Goal: Task Accomplishment & Management: Manage account settings

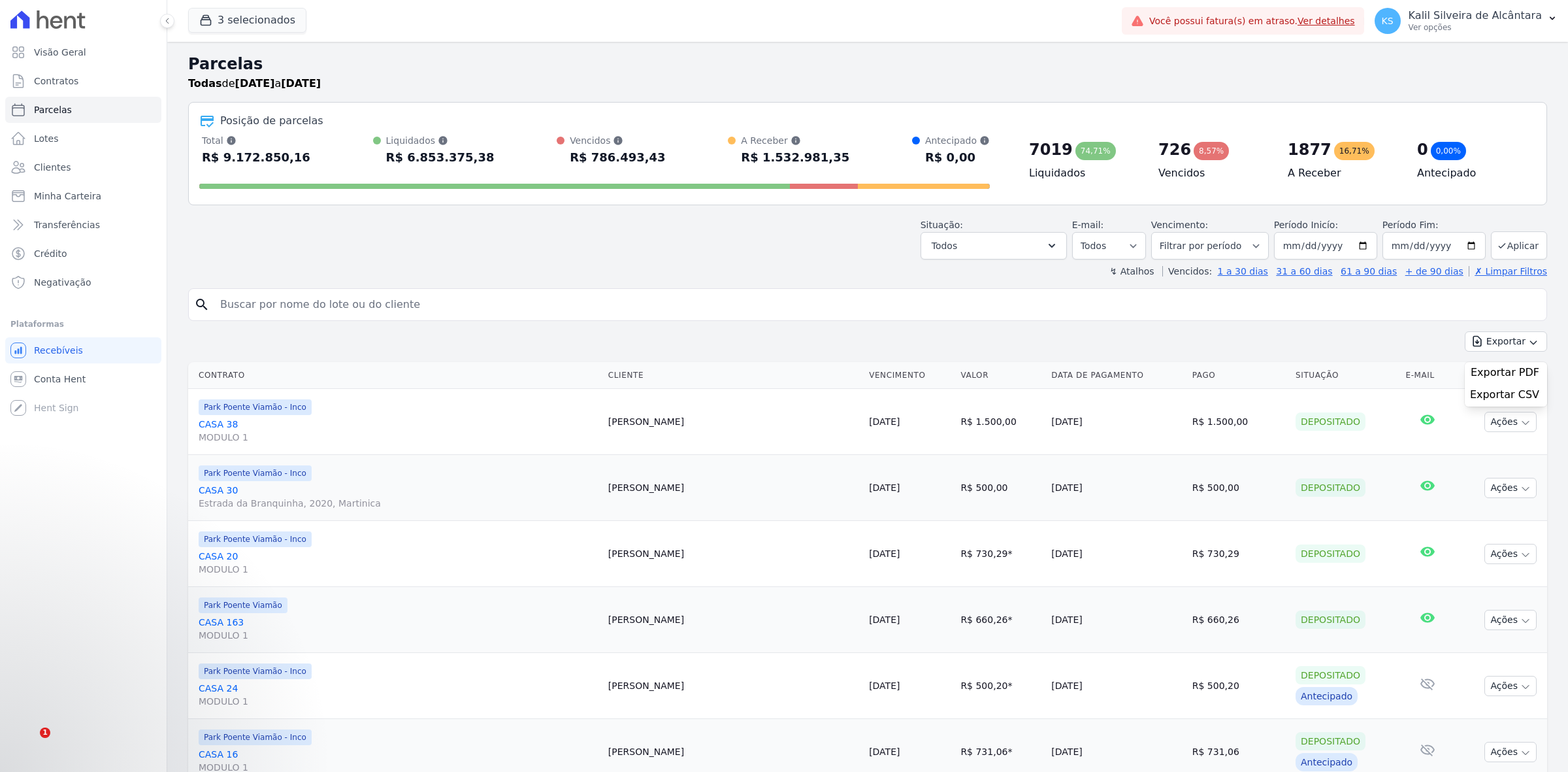
select select
drag, startPoint x: 835, startPoint y: 155, endPoint x: 1217, endPoint y: 142, distance: 382.2
click at [1217, 142] on div "Total Soma das parcelas pagas, vencidas, em aberto e agendadas. Não considera p…" at bounding box center [867, 164] width 1337 height 60
click at [1187, 133] on div "Posição de parcelas Total Soma das parcelas pagas, vencidas, em aberto e agenda…" at bounding box center [867, 153] width 1359 height 103
click at [108, 172] on link "Clientes" at bounding box center [83, 167] width 156 height 26
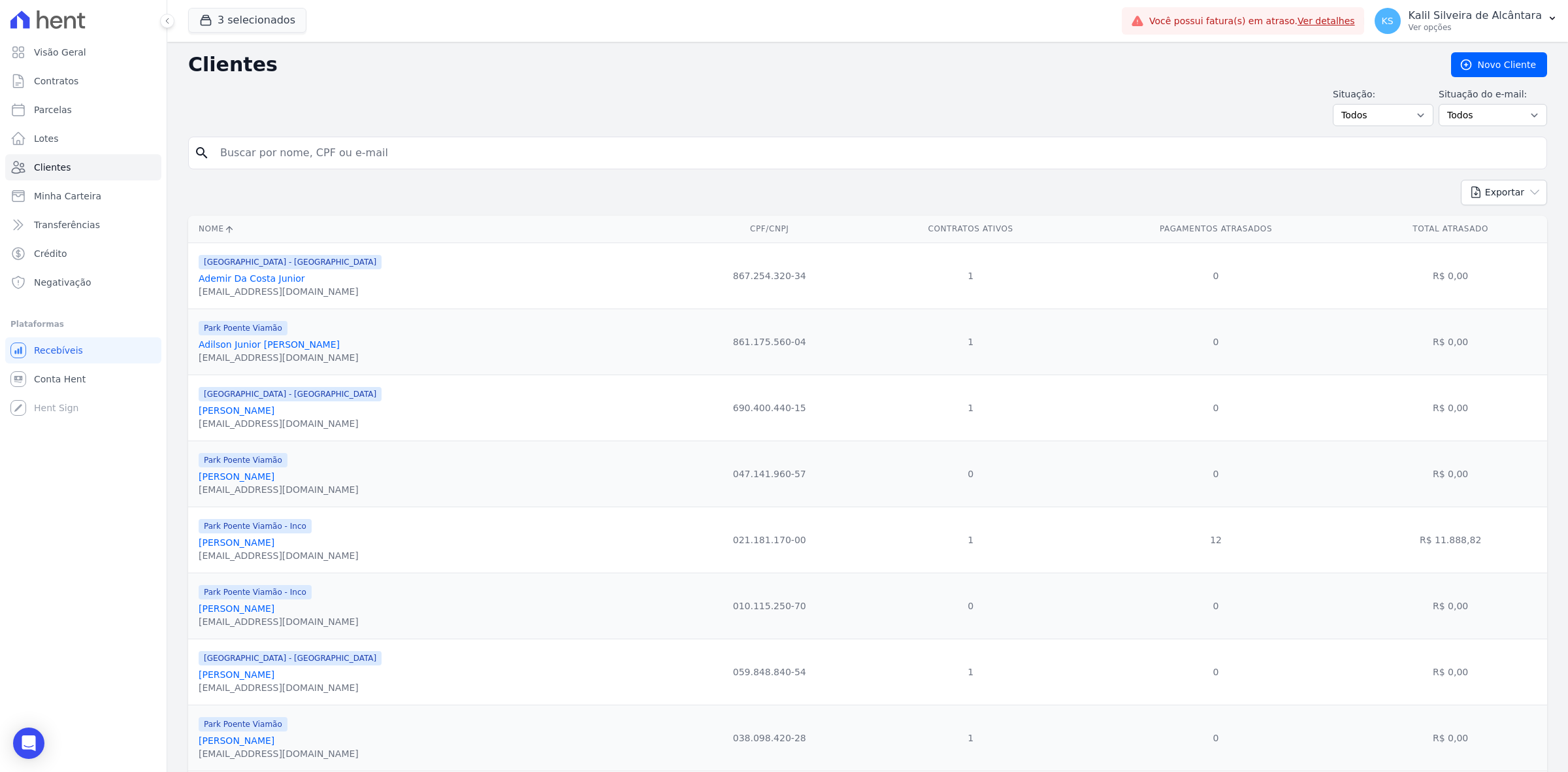
click at [259, 144] on input "search" at bounding box center [877, 152] width 1329 height 26
type input "francine"
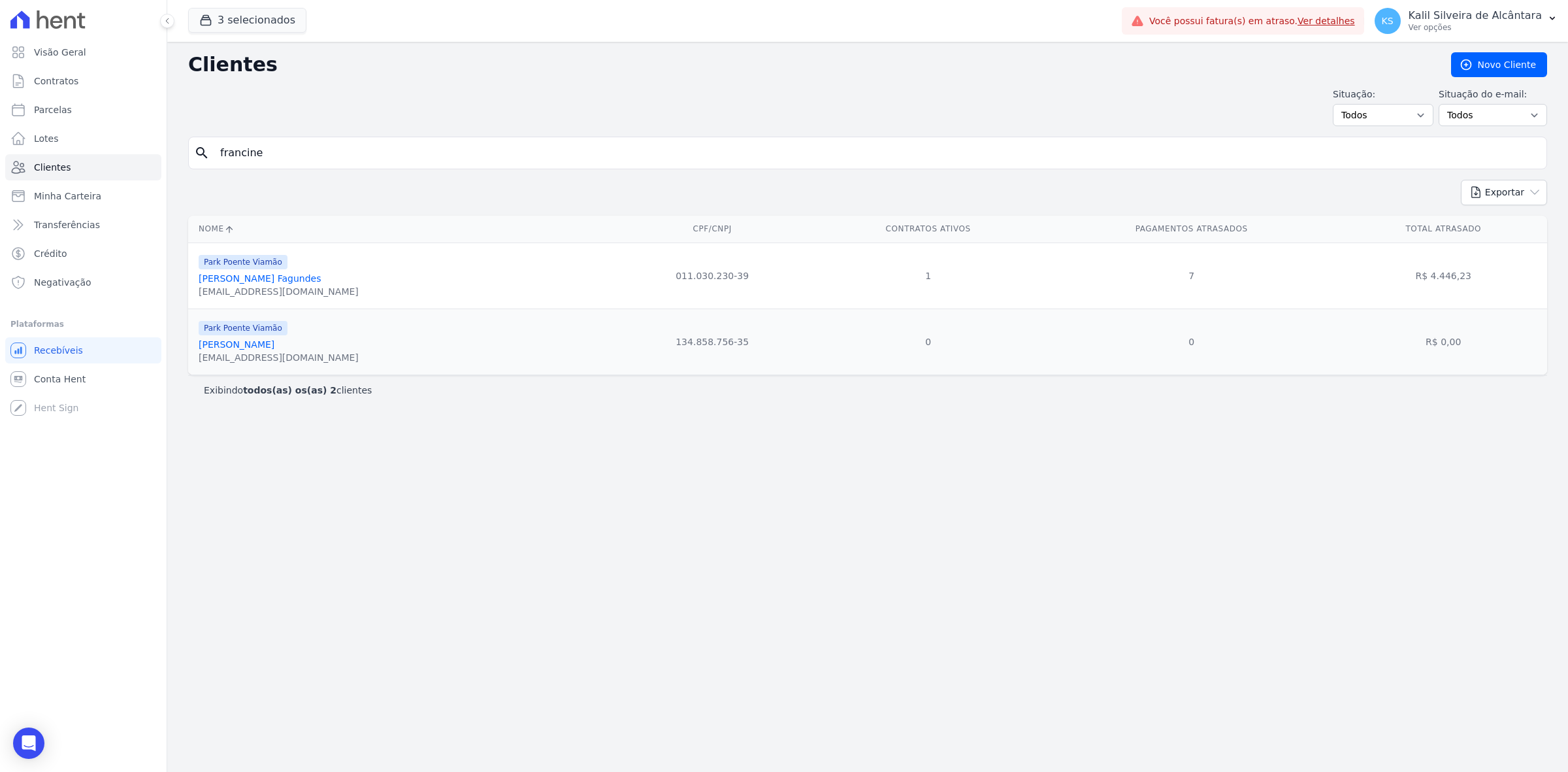
click at [281, 280] on link "[PERSON_NAME] Fagundes" at bounding box center [260, 278] width 123 height 10
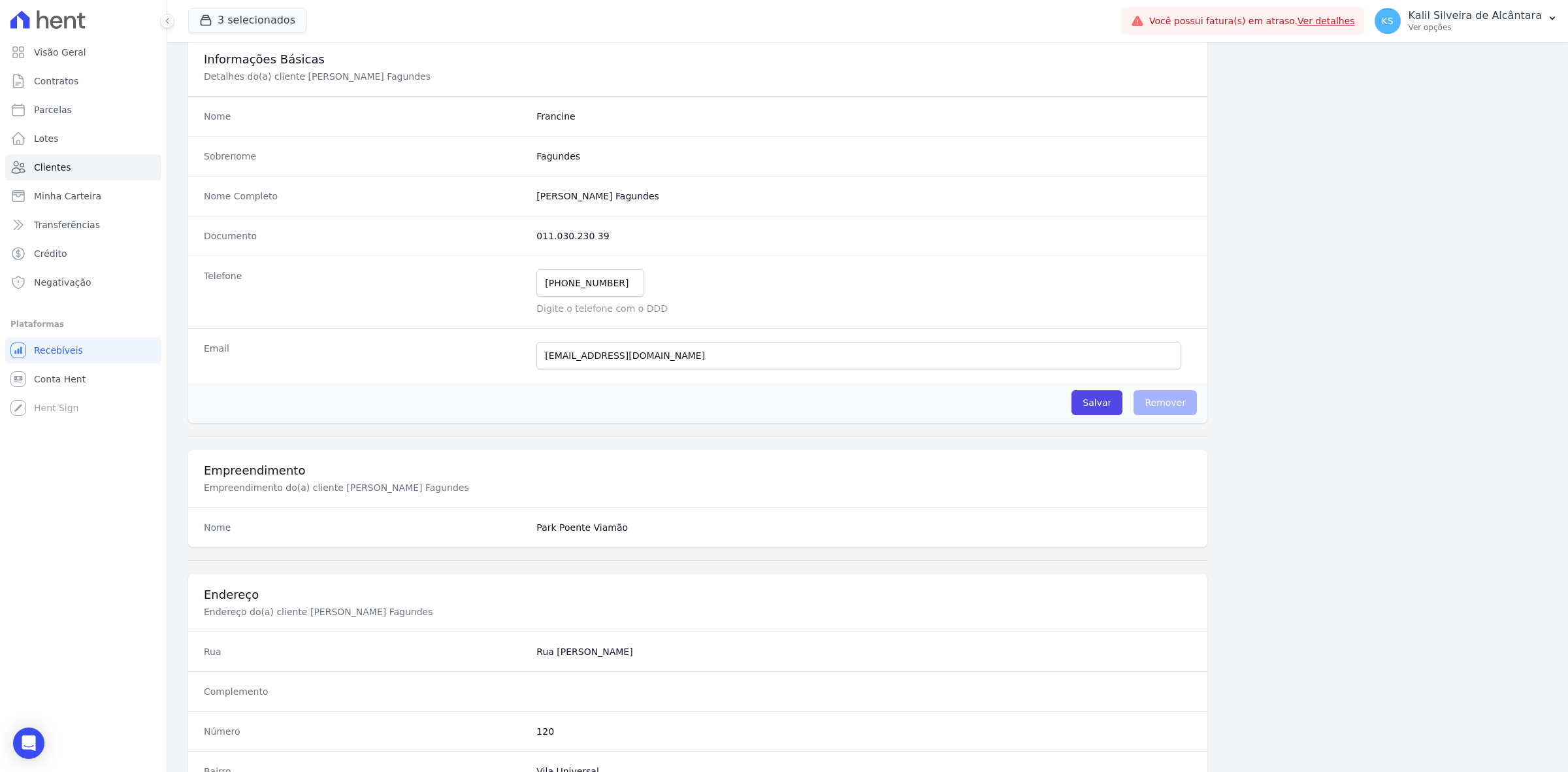
scroll to position [454, 0]
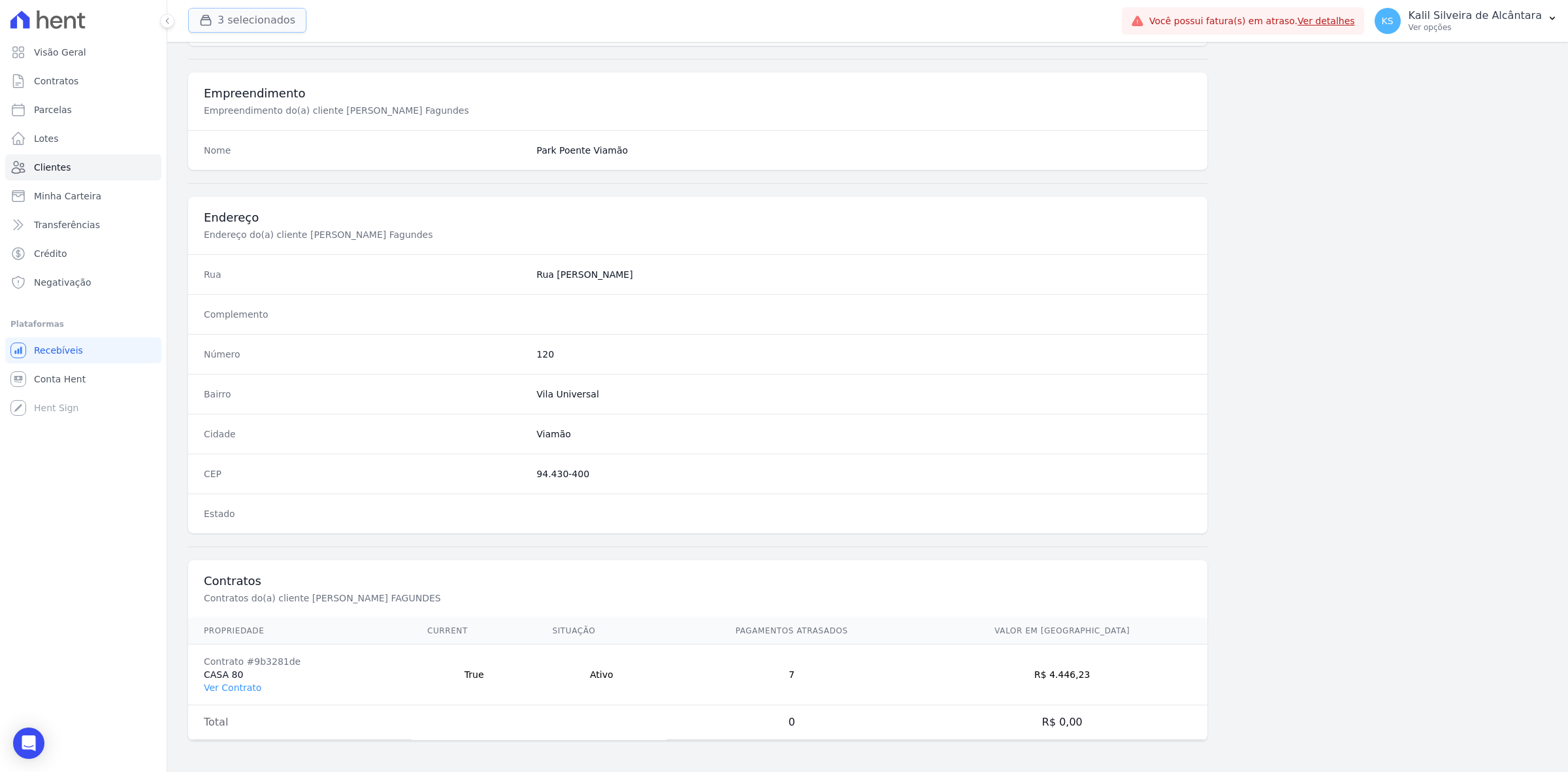
click at [256, 31] on button "3 selecionados" at bounding box center [247, 20] width 118 height 25
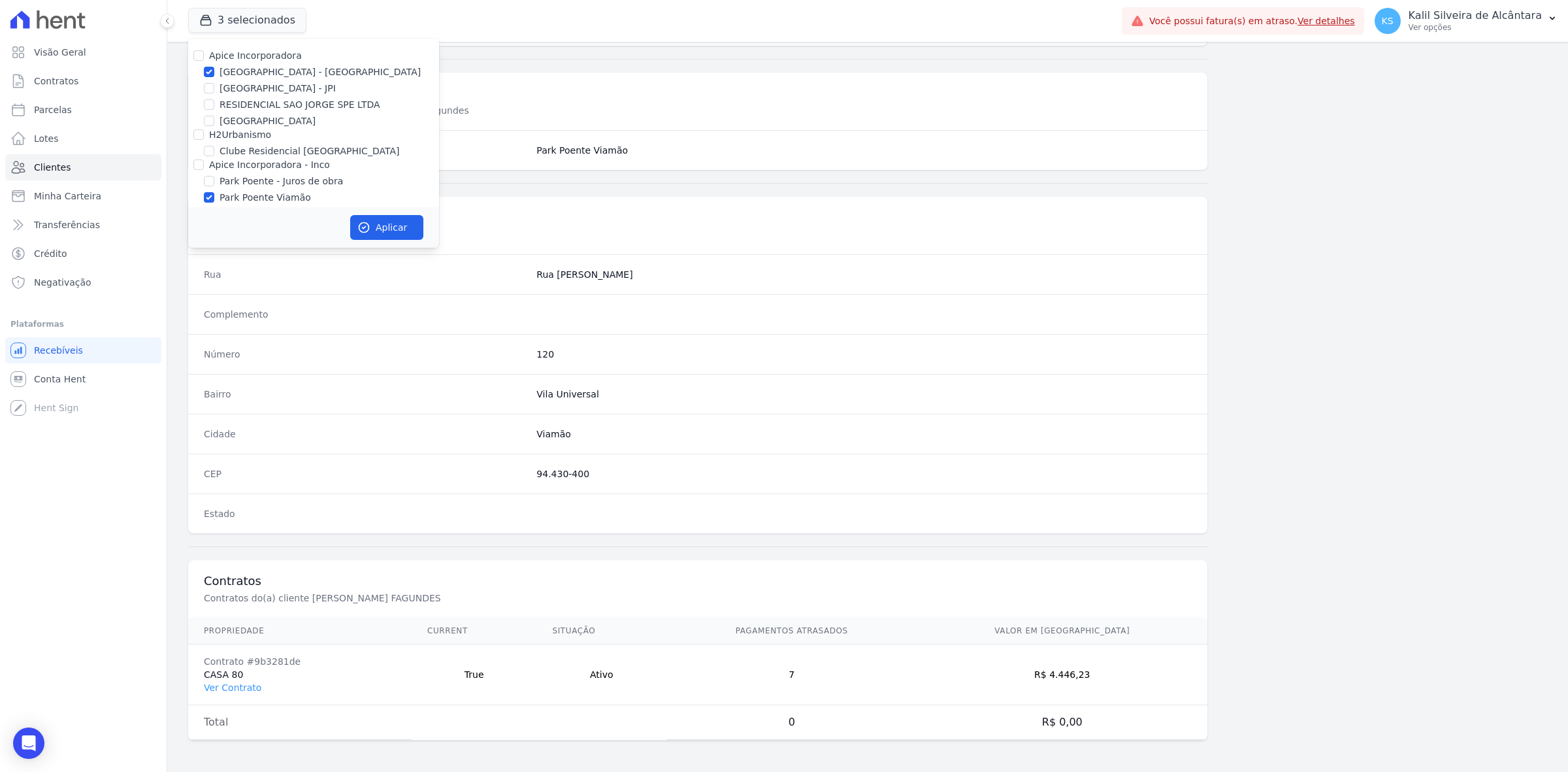
click at [262, 56] on label "Apice Incorporadora" at bounding box center [256, 55] width 93 height 10
click at [204, 56] on input "Apice Incorporadora" at bounding box center [199, 55] width 10 height 10
checkbox input "true"
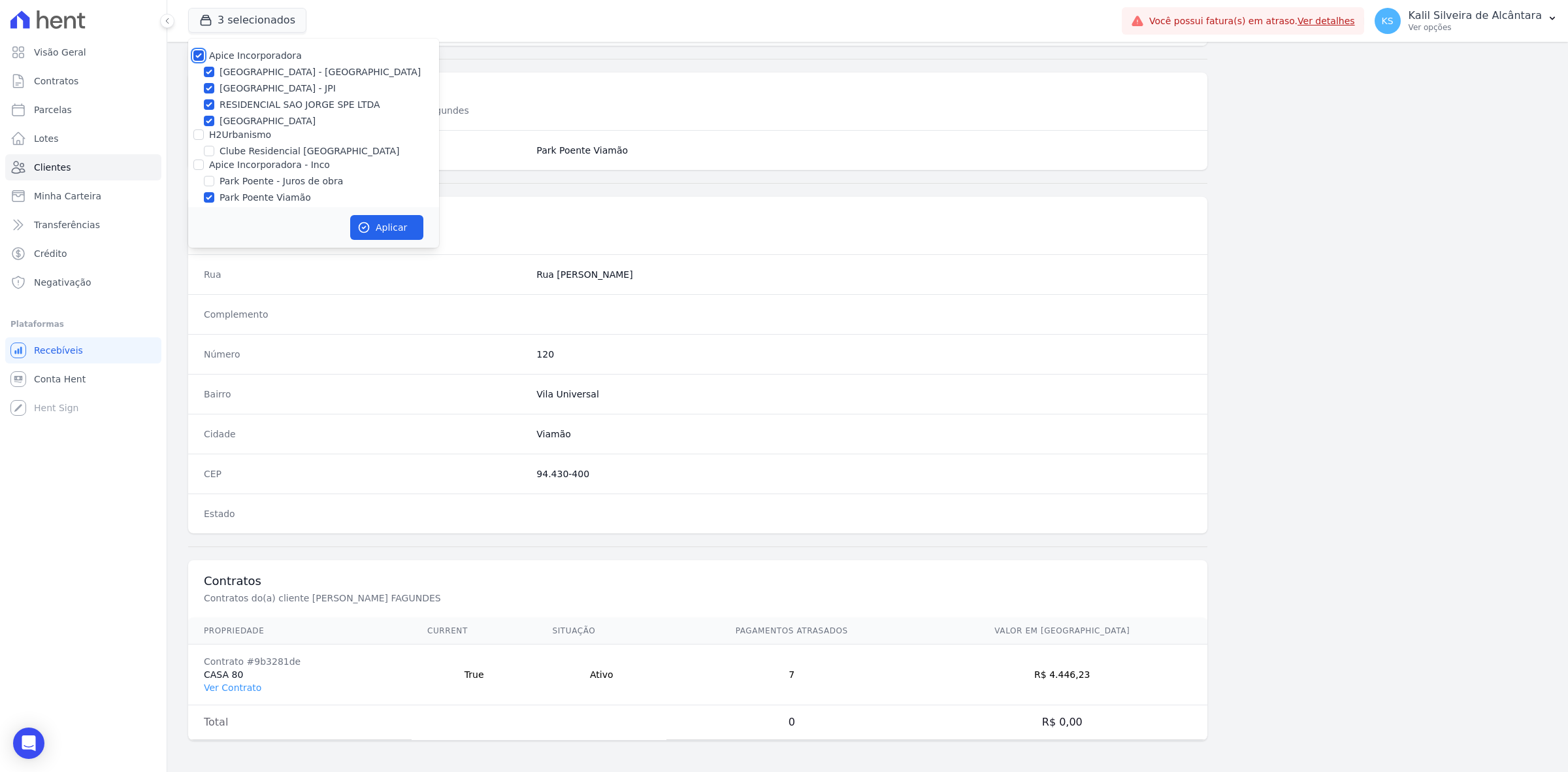
checkbox input "true"
click at [262, 56] on label "Apice Incorporadora" at bounding box center [256, 55] width 93 height 10
click at [204, 56] on input "Apice Incorporadora" at bounding box center [199, 55] width 10 height 10
checkbox input "false"
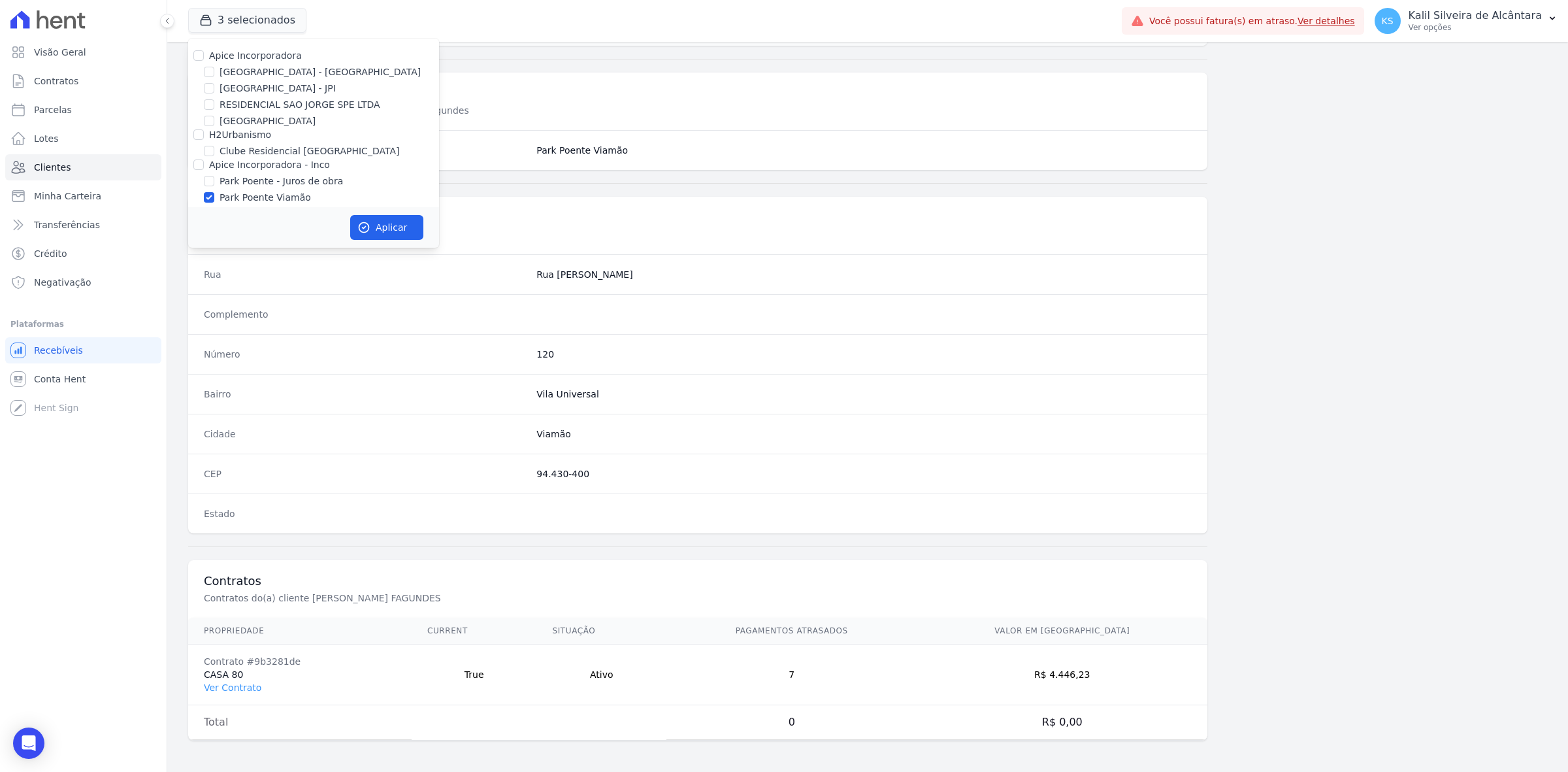
checkbox input "false"
click at [268, 170] on label "Apice Incorporadora - Inco" at bounding box center [269, 164] width 120 height 10
click at [204, 170] on input "Apice Incorporadora - Inco" at bounding box center [199, 164] width 10 height 10
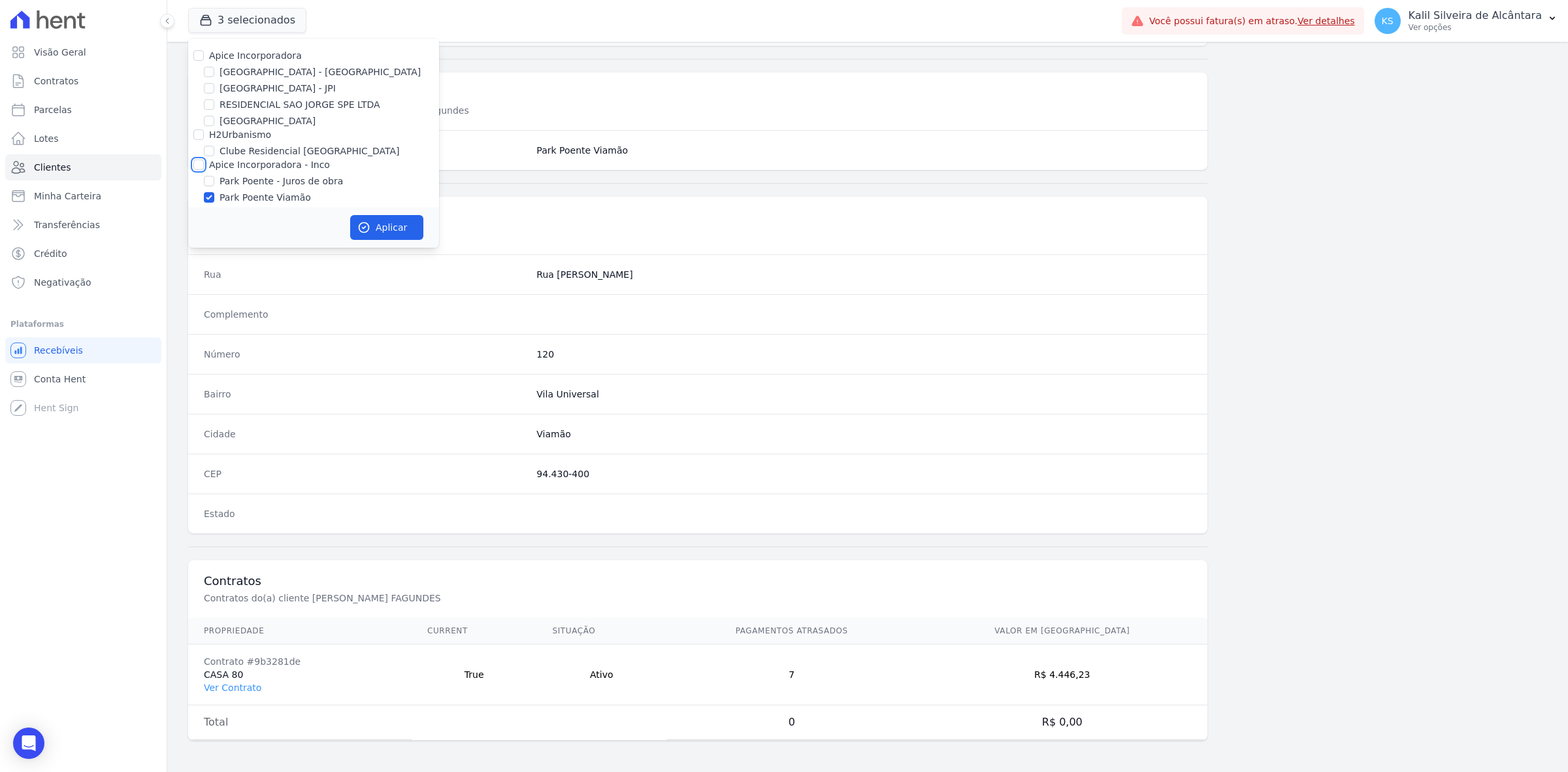
checkbox input "true"
click at [278, 170] on label "Apice Incorporadora - Inco" at bounding box center [269, 164] width 120 height 10
click at [204, 170] on input "Apice Incorporadora - Inco" at bounding box center [199, 164] width 10 height 10
checkbox input "false"
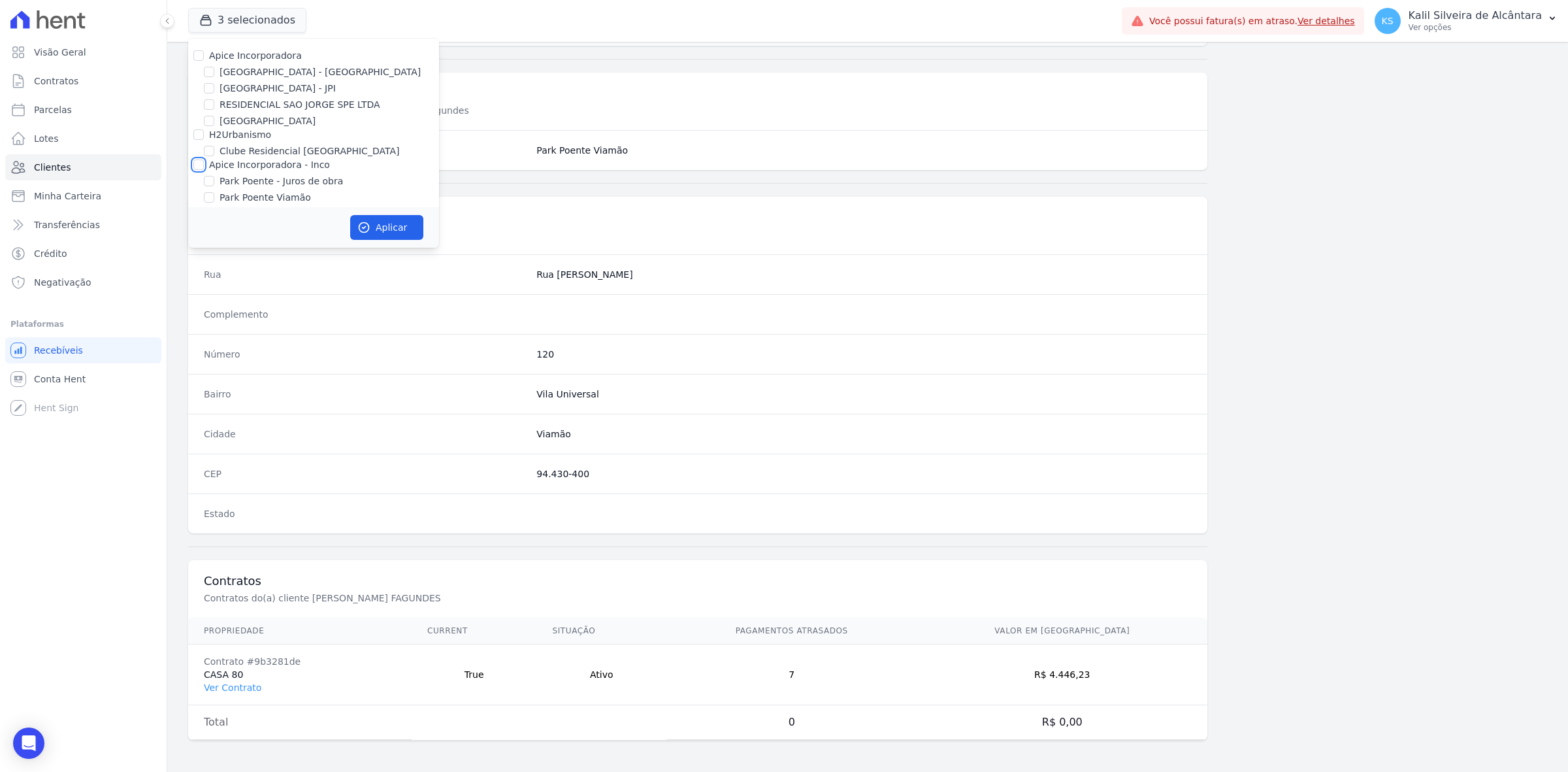
checkbox input "false"
click at [284, 176] on label "Park Poente - Juros de obra" at bounding box center [281, 182] width 123 height 14
click at [214, 176] on input "Park Poente - Juros de obra" at bounding box center [209, 181] width 10 height 10
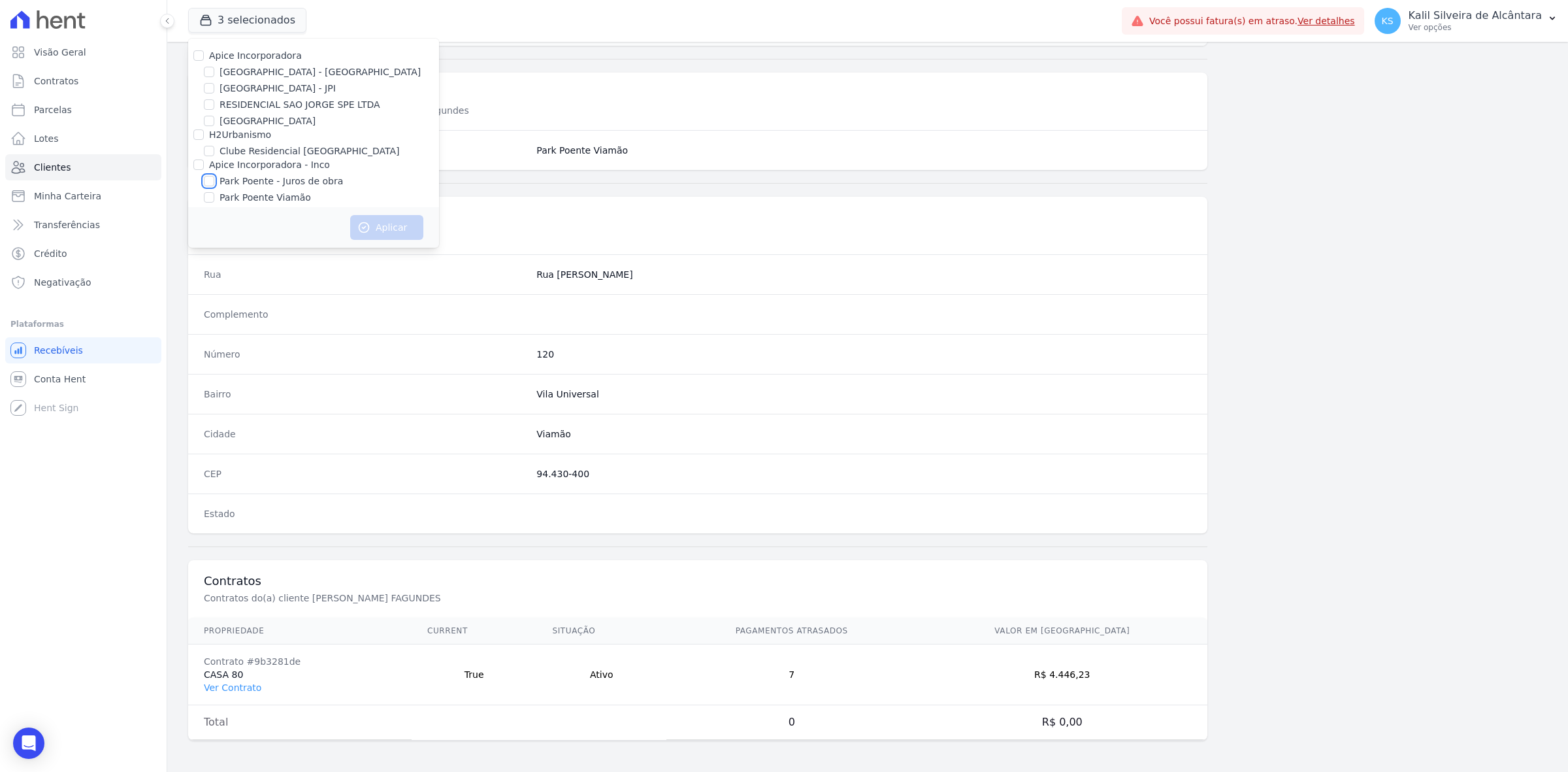
checkbox input "true"
click at [384, 218] on button "Aplicar" at bounding box center [386, 227] width 73 height 25
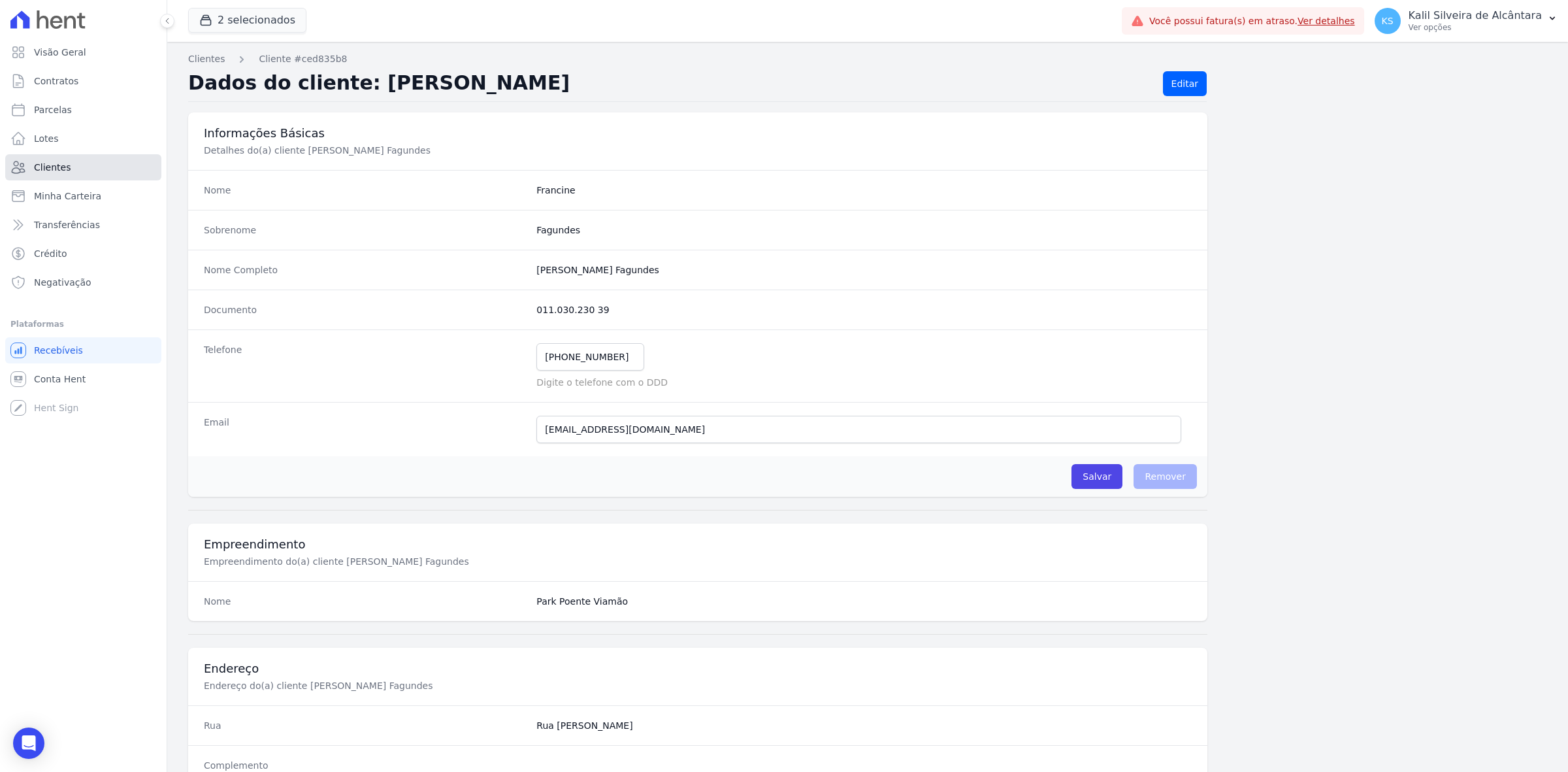
click at [108, 168] on link "Clientes" at bounding box center [83, 167] width 156 height 26
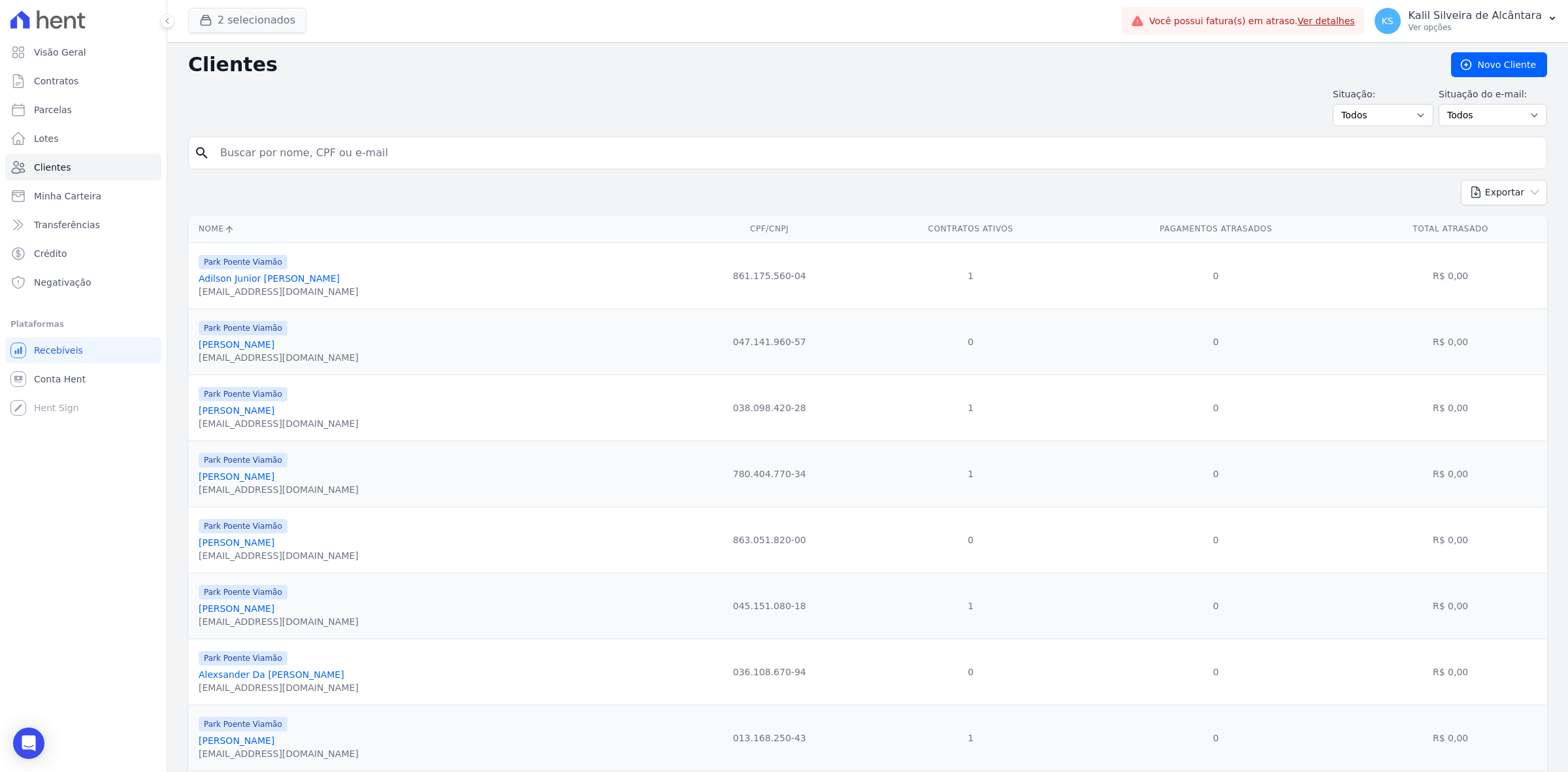
click at [252, 34] on div "2 selecionados Apice Incorporadora [GEOGRAPHIC_DATA] - [GEOGRAPHIC_DATA] [GEOGR…" at bounding box center [652, 21] width 929 height 43
click at [252, 28] on button "2 selecionados" at bounding box center [247, 20] width 118 height 25
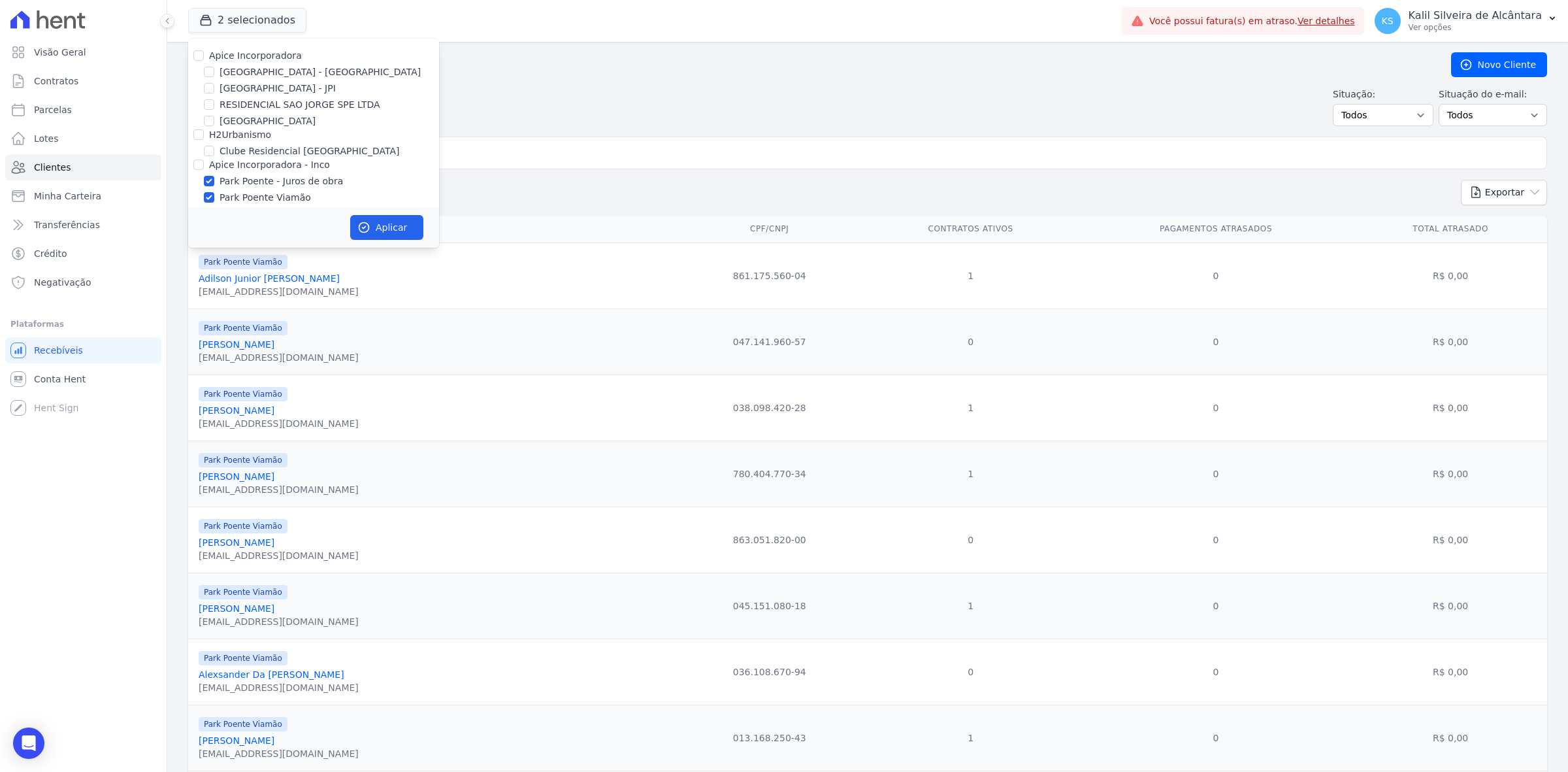
click at [286, 193] on label "Park Poente Viamão" at bounding box center [265, 198] width 91 height 14
click at [214, 193] on input "Park Poente Viamão" at bounding box center [209, 197] width 10 height 10
checkbox input "false"
click at [403, 227] on button "Aplicar" at bounding box center [386, 227] width 73 height 25
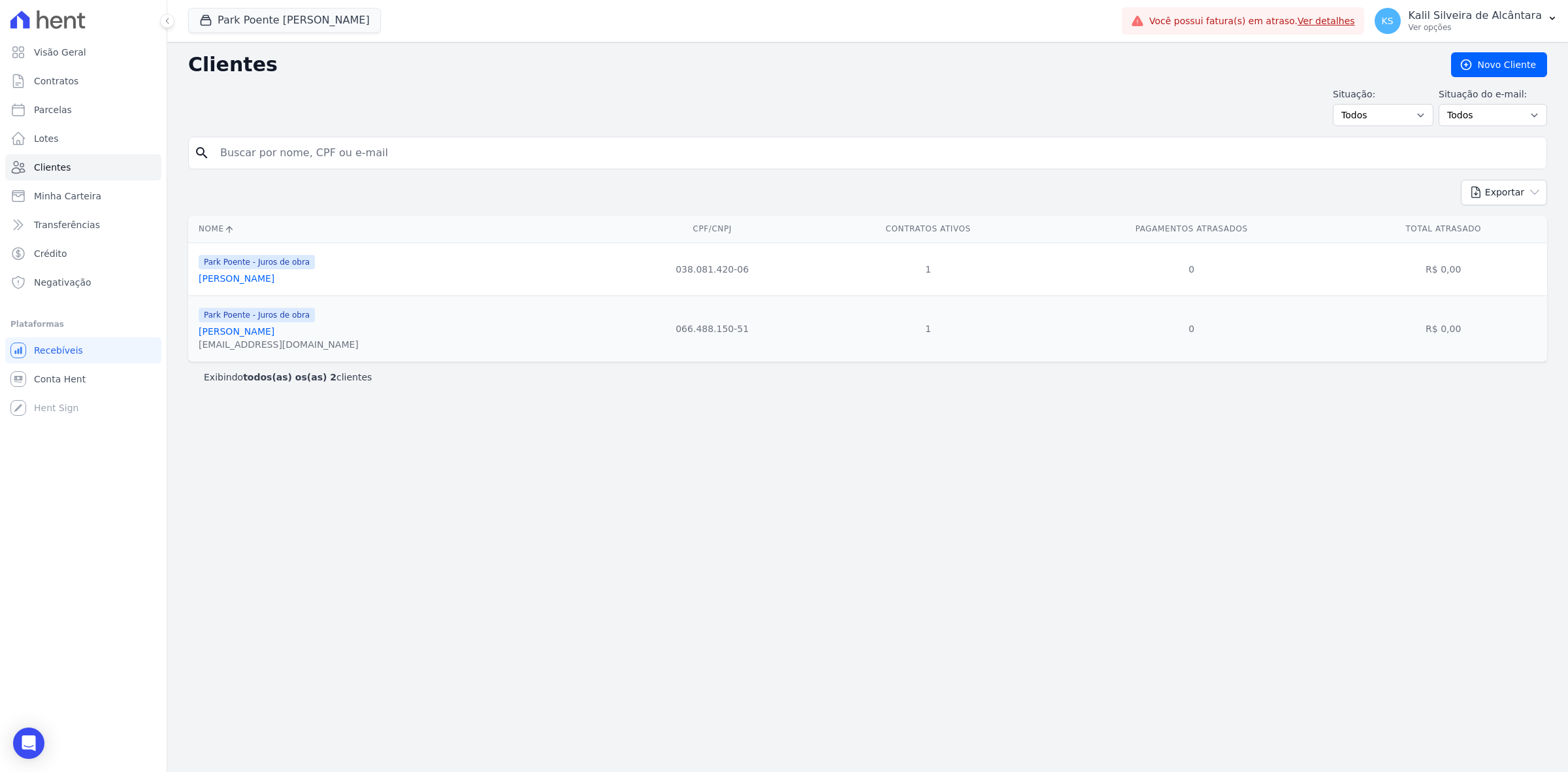
click at [762, 435] on div "Clientes [GEOGRAPHIC_DATA] Situação: Todos Adimplentes Inadimplentes Situação d…" at bounding box center [867, 407] width 1401 height 730
